Goal: Transaction & Acquisition: Subscribe to service/newsletter

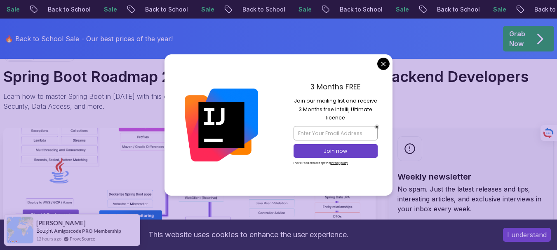
scroll to position [82, 0]
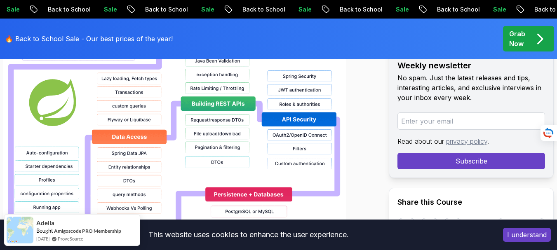
scroll to position [0, 0]
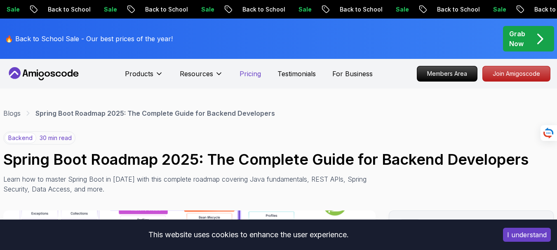
click at [251, 75] on p "Pricing" at bounding box center [249, 74] width 21 height 10
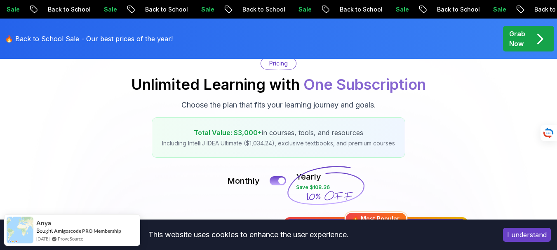
scroll to position [110, 0]
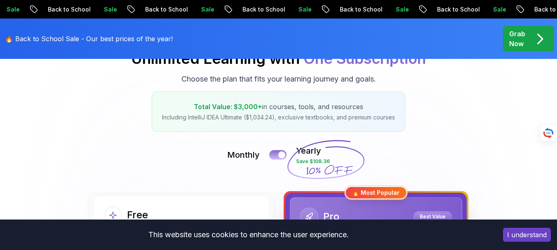
click at [281, 153] on div at bounding box center [281, 155] width 7 height 7
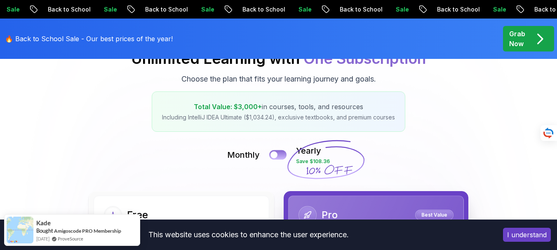
click at [278, 153] on button at bounding box center [277, 154] width 17 height 9
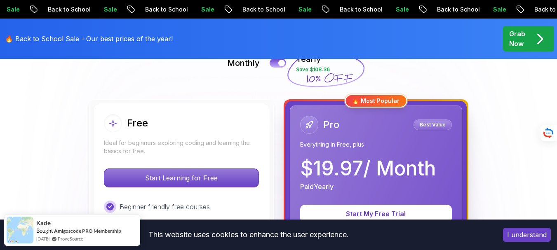
scroll to position [192, 0]
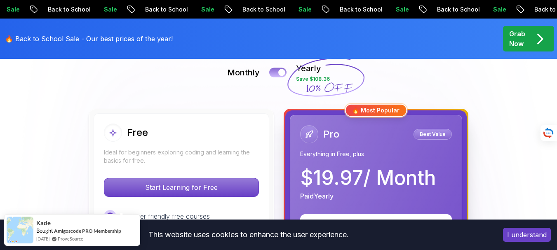
click at [282, 73] on div at bounding box center [281, 72] width 7 height 7
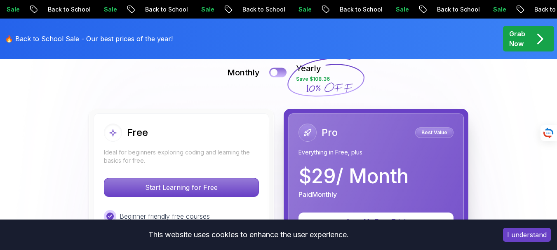
click at [282, 73] on button at bounding box center [277, 72] width 17 height 9
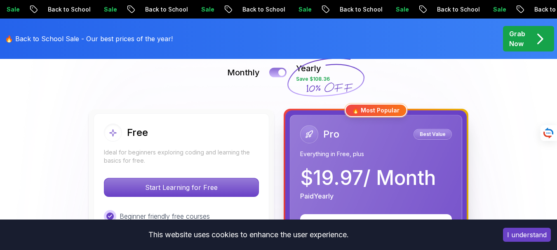
click at [282, 73] on div at bounding box center [281, 72] width 7 height 7
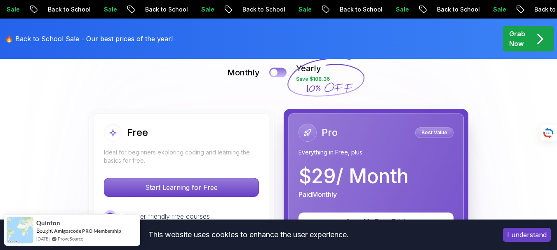
click at [282, 73] on button at bounding box center [277, 72] width 17 height 9
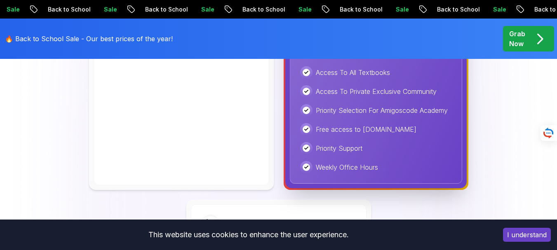
scroll to position [522, 0]
